Goal: Navigation & Orientation: Find specific page/section

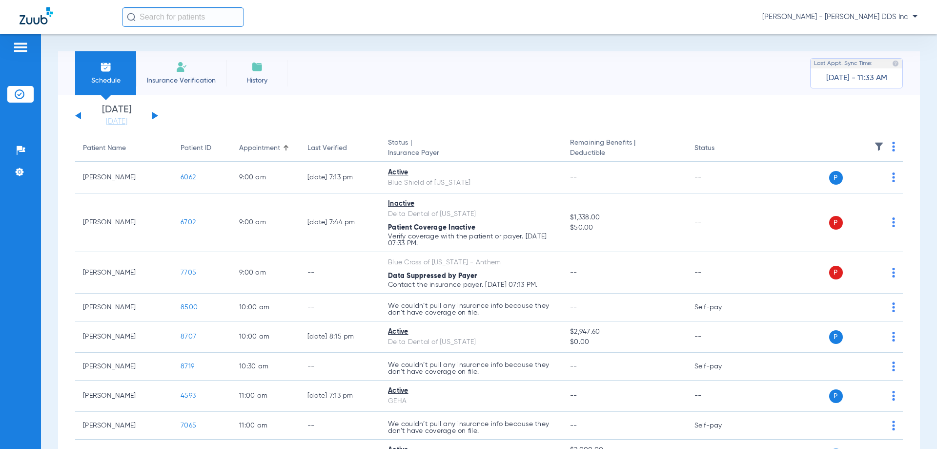
click at [156, 112] on div "[DATE] [DATE] [DATE] [DATE] [DATE] [DATE] [DATE] [DATE] [DATE] [DATE] [DATE] [D…" at bounding box center [116, 115] width 83 height 21
click at [155, 117] on button at bounding box center [155, 115] width 6 height 7
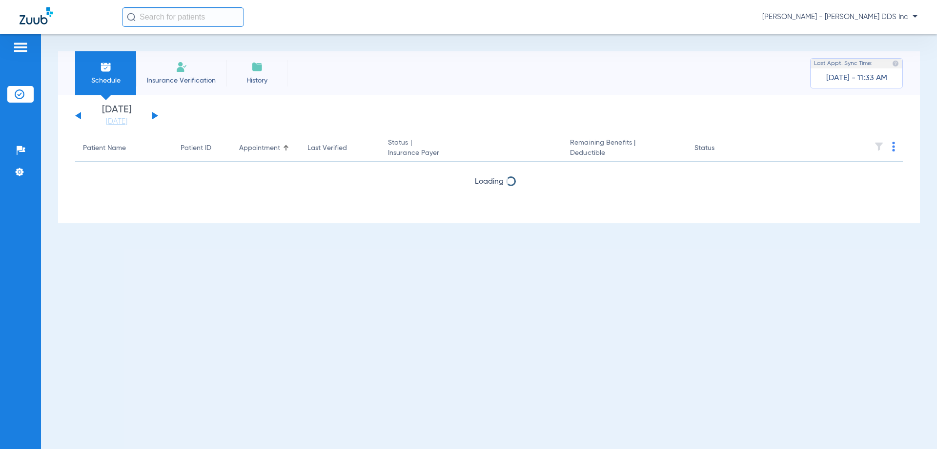
click at [155, 117] on button at bounding box center [155, 115] width 6 height 7
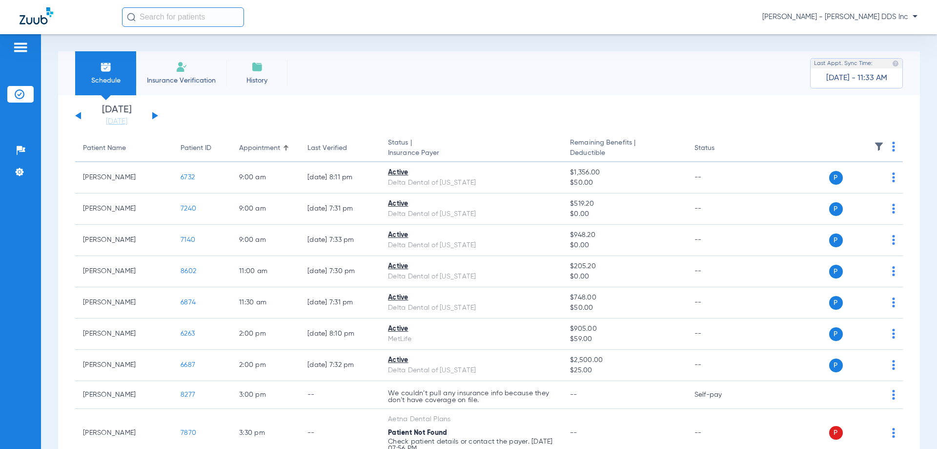
click at [155, 117] on button at bounding box center [155, 115] width 6 height 7
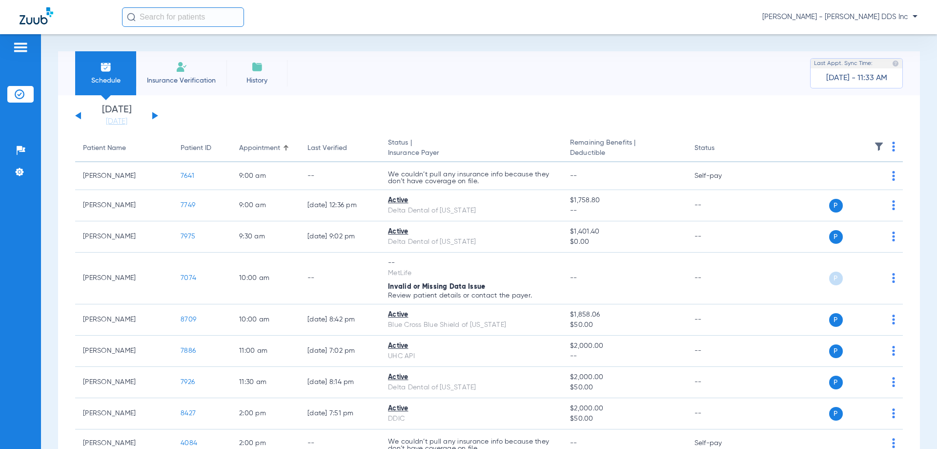
click at [80, 114] on button at bounding box center [78, 115] width 6 height 7
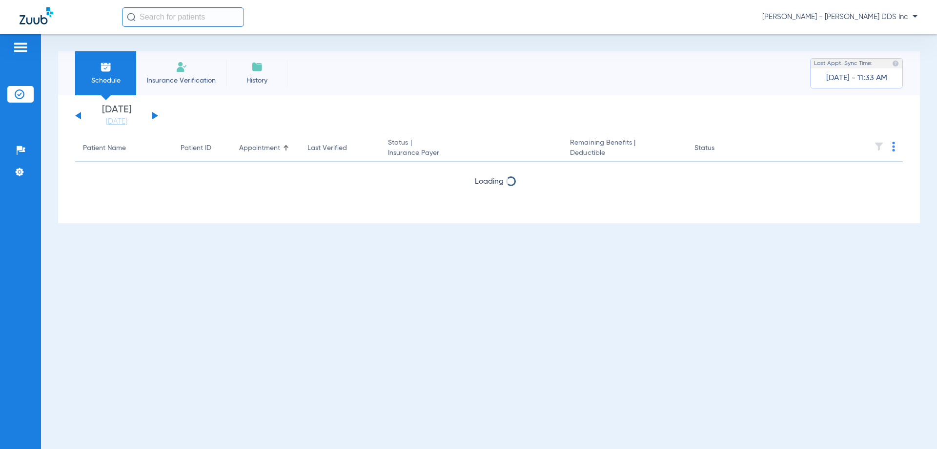
click at [80, 114] on button at bounding box center [78, 115] width 6 height 7
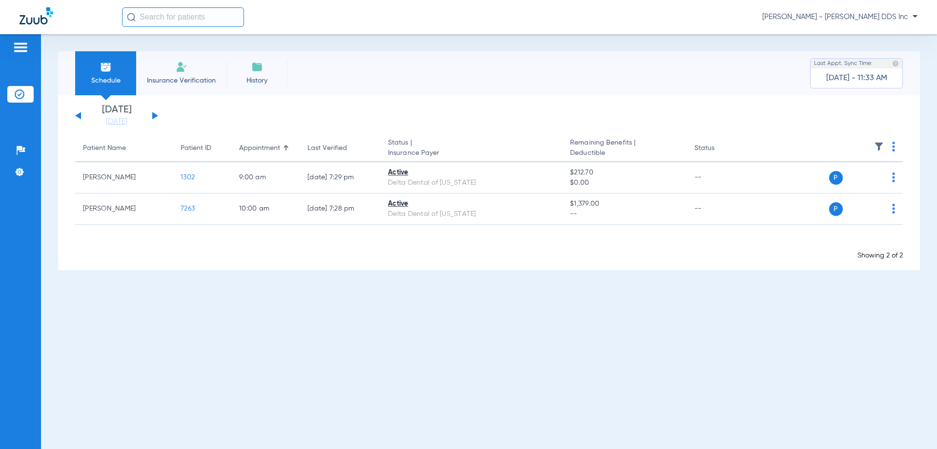
click at [80, 114] on button at bounding box center [78, 115] width 6 height 7
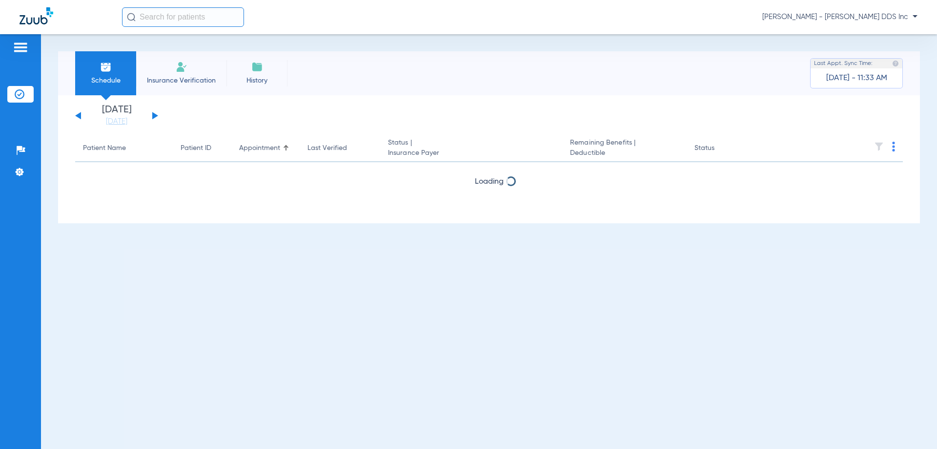
click at [80, 114] on button at bounding box center [78, 115] width 6 height 7
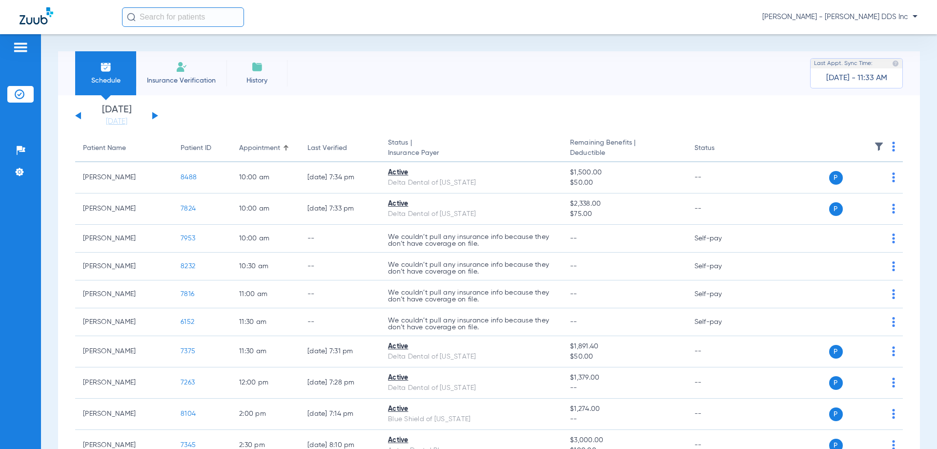
click at [150, 116] on div "[DATE] [DATE] [DATE] [DATE] [DATE] [DATE] [DATE] [DATE] [DATE] [DATE] [DATE] [D…" at bounding box center [116, 115] width 83 height 21
click at [152, 115] on button at bounding box center [155, 115] width 6 height 7
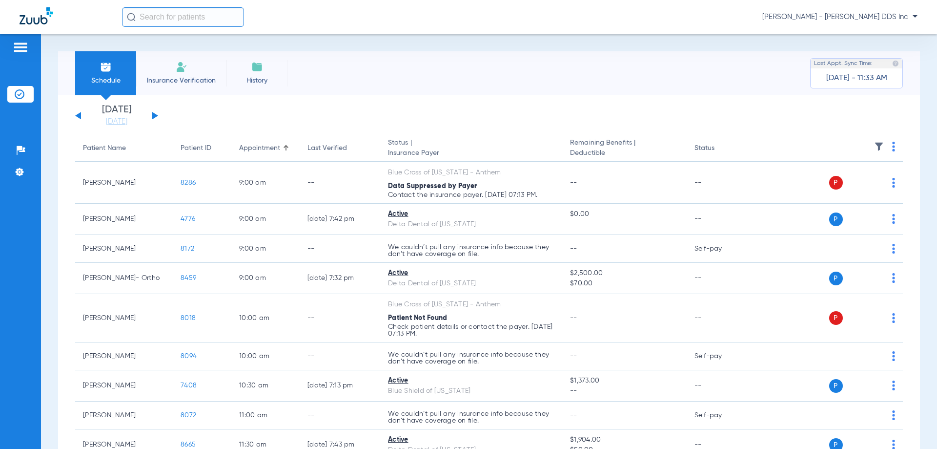
click at [80, 118] on button at bounding box center [78, 115] width 6 height 7
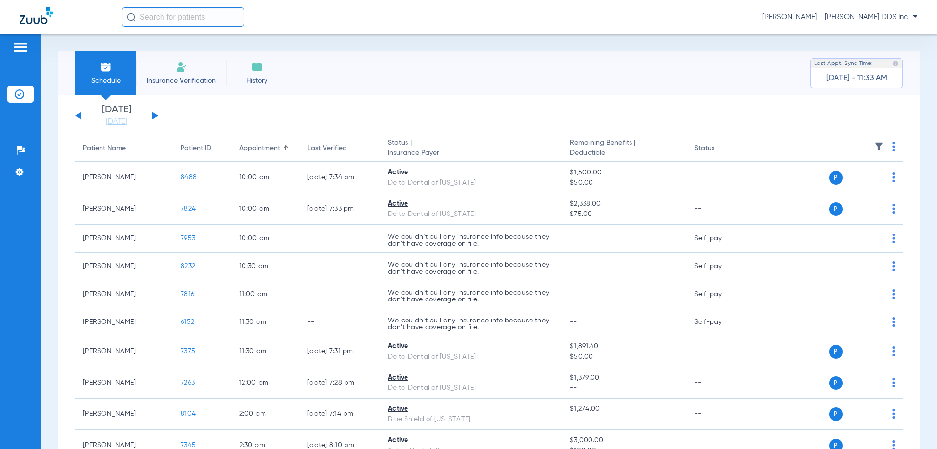
click at [80, 118] on button at bounding box center [78, 115] width 6 height 7
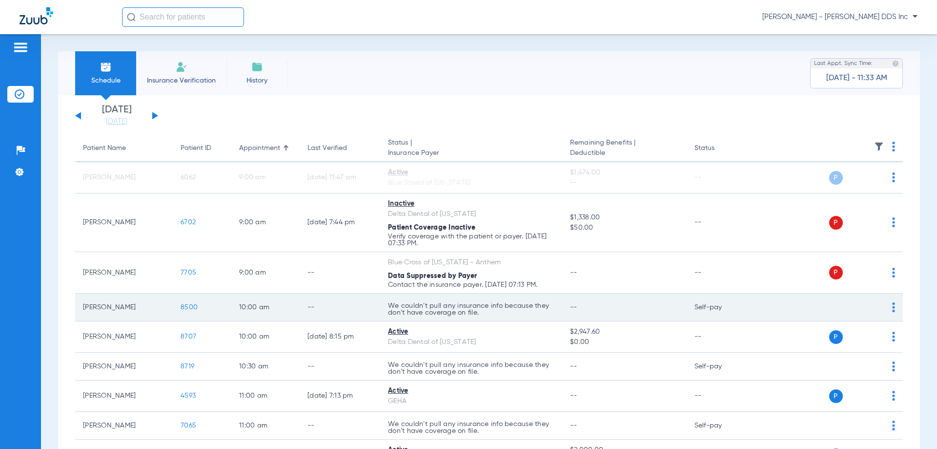
scroll to position [49, 0]
